Goal: Browse casually

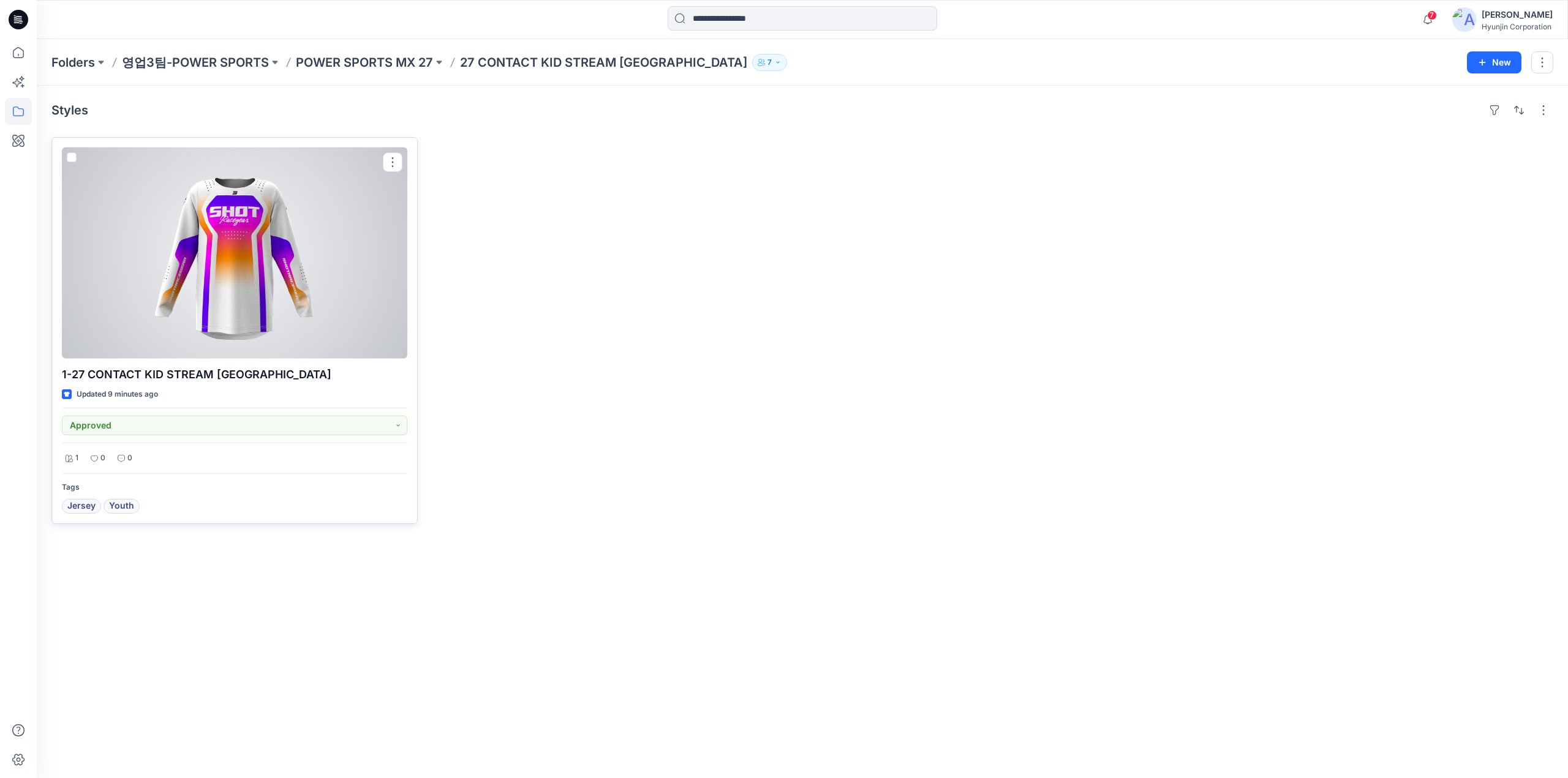
click at [290, 316] on div at bounding box center [234, 253] width 346 height 211
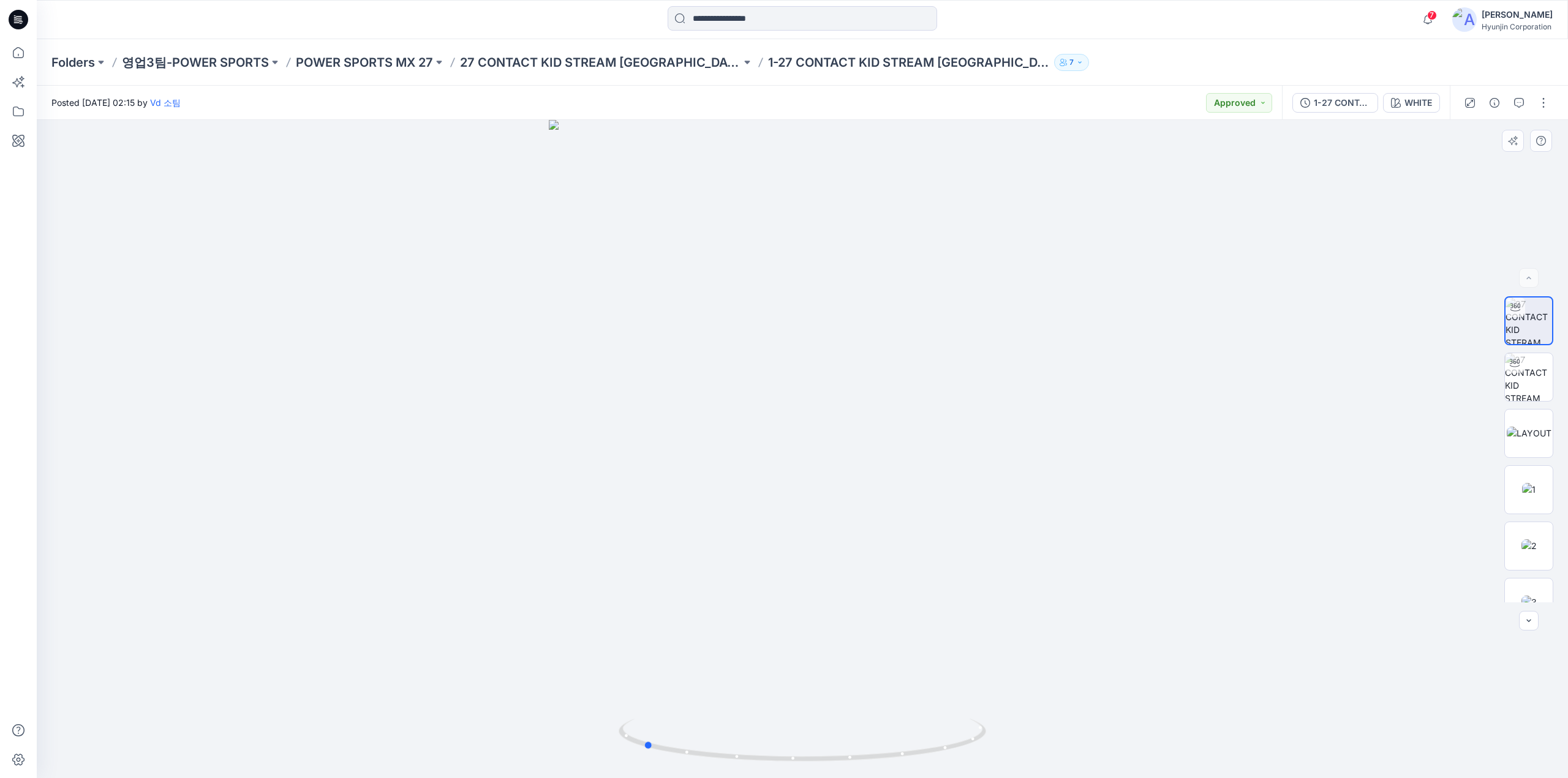
drag, startPoint x: 1049, startPoint y: 448, endPoint x: 919, endPoint y: 453, distance: 130.1
click at [919, 453] on div at bounding box center [802, 449] width 1531 height 658
click at [1522, 496] on img at bounding box center [1528, 489] width 13 height 13
click at [1537, 549] on img at bounding box center [1529, 545] width 15 height 13
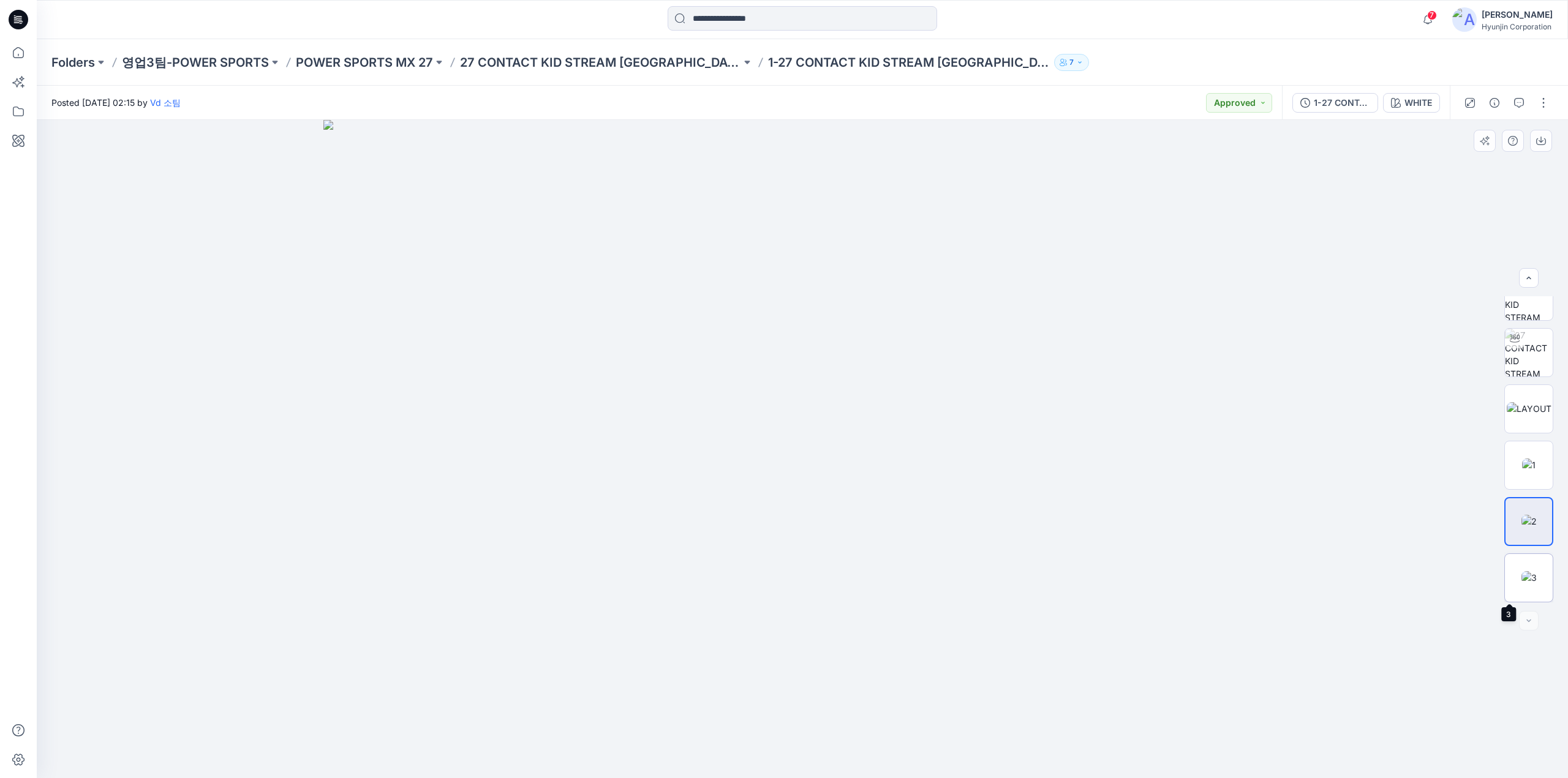
click at [1527, 578] on img at bounding box center [1529, 577] width 15 height 13
click at [19, 26] on icon at bounding box center [18, 19] width 19 height 19
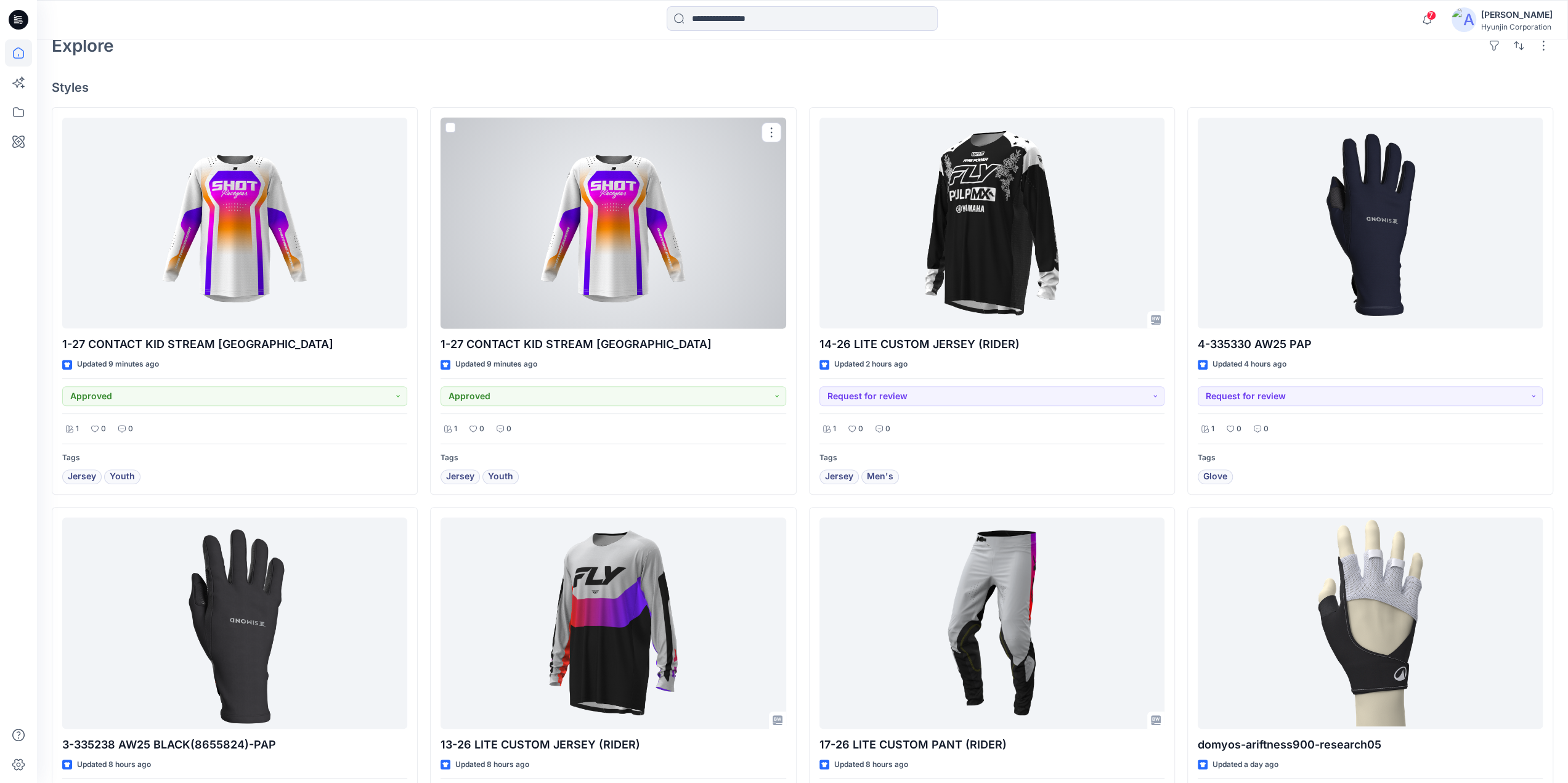
scroll to position [370, 0]
